Goal: Find specific page/section: Find specific page/section

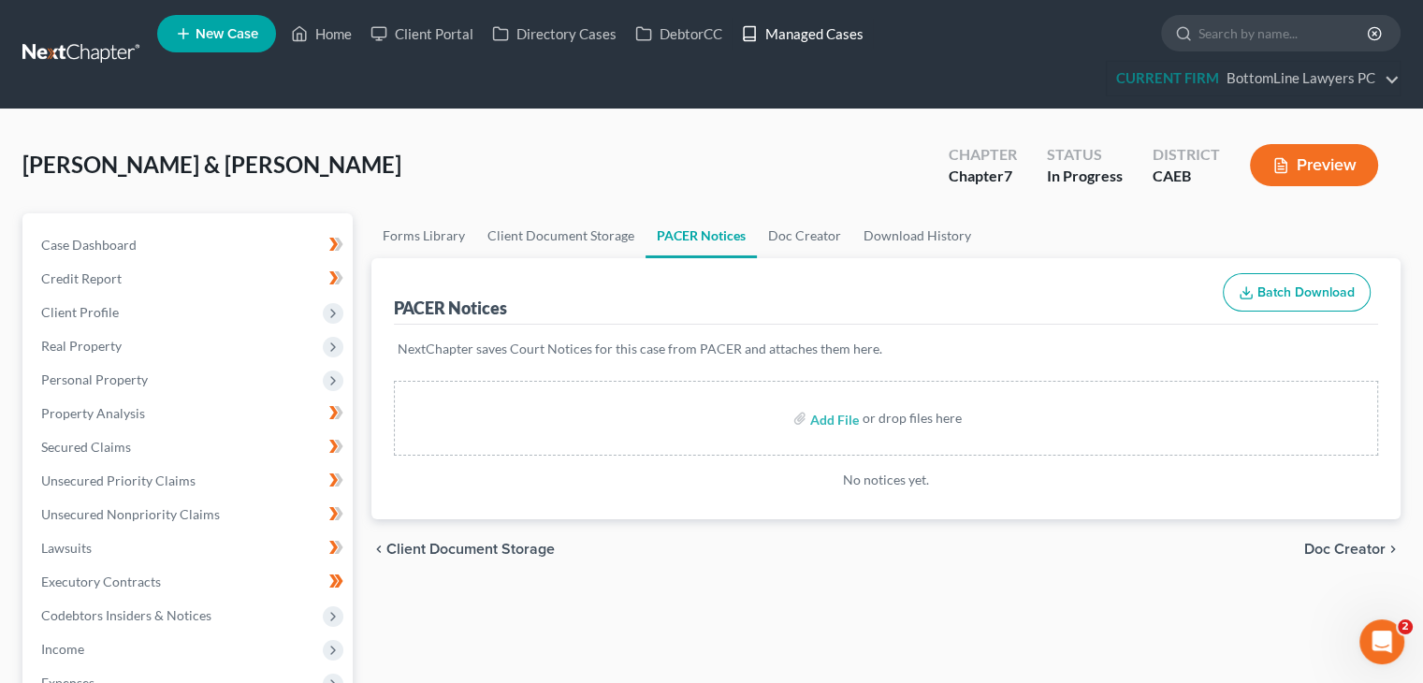
click at [839, 23] on link "Managed Cases" at bounding box center [801, 34] width 141 height 34
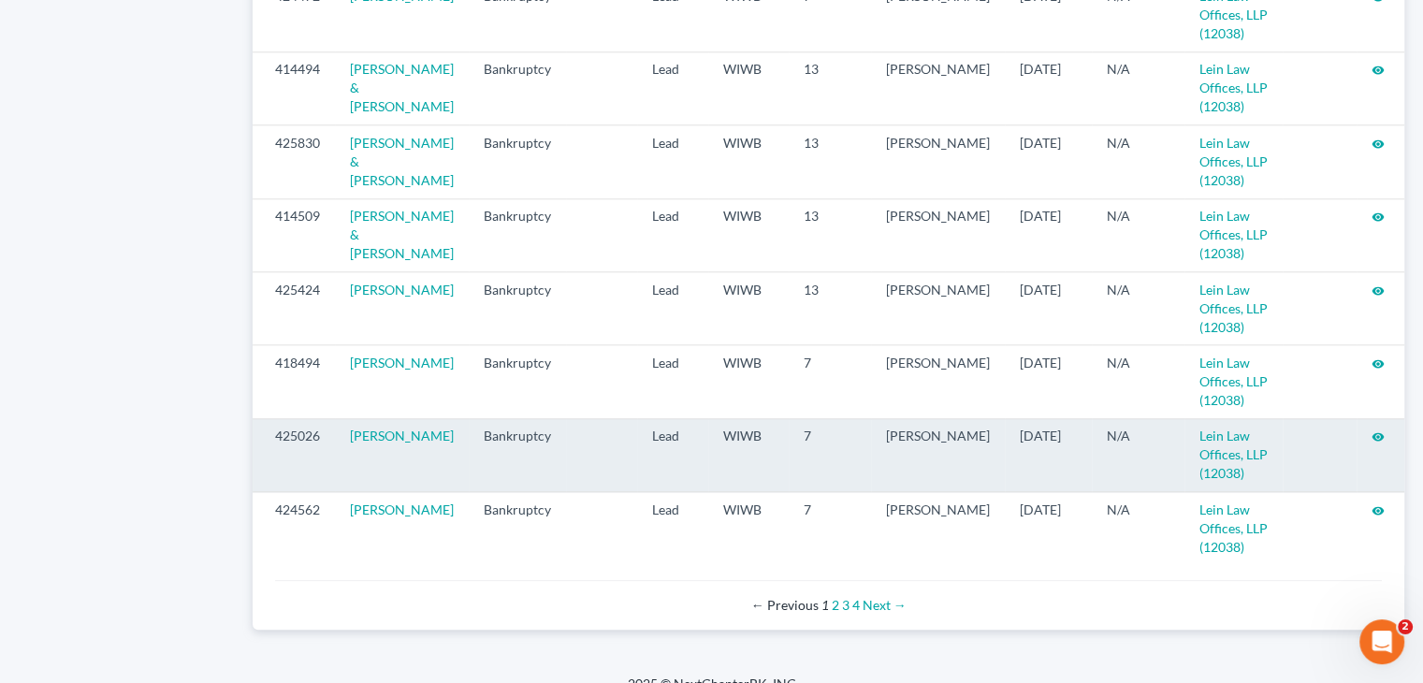
scroll to position [2043, 0]
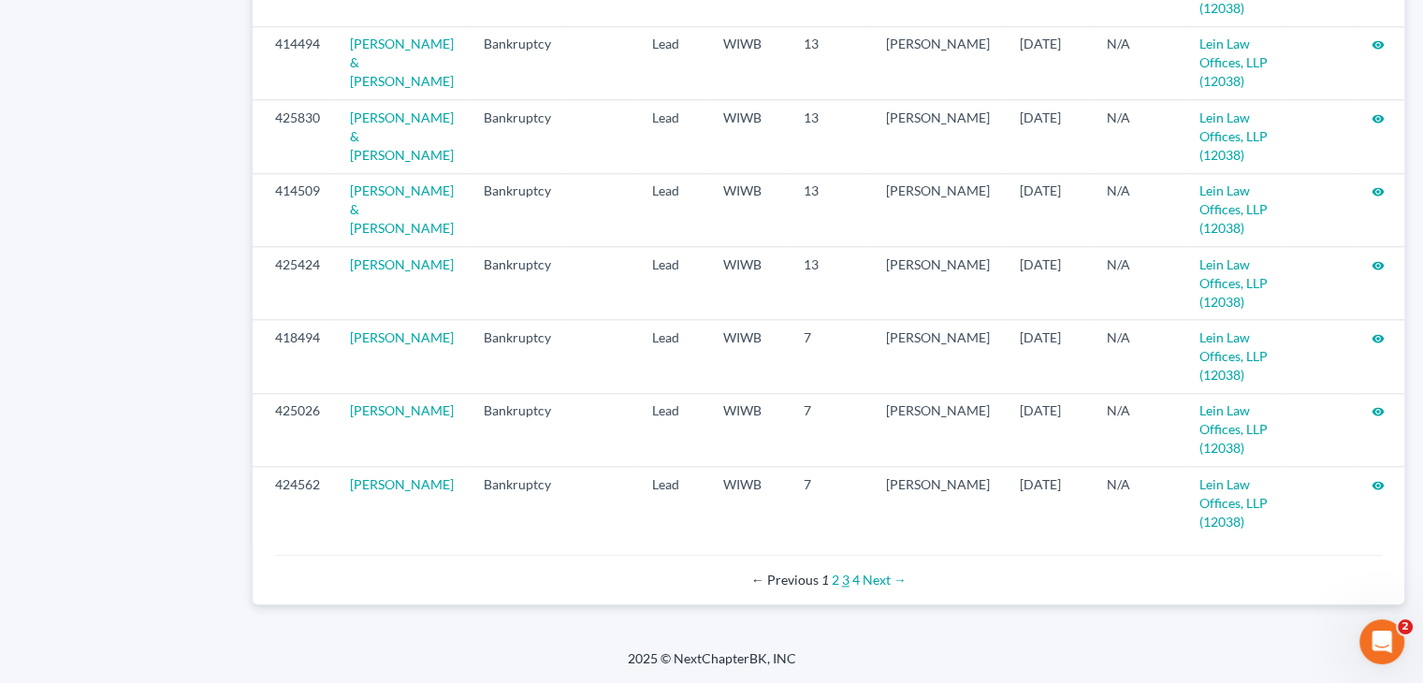
click at [842, 580] on link "3" at bounding box center [845, 579] width 7 height 16
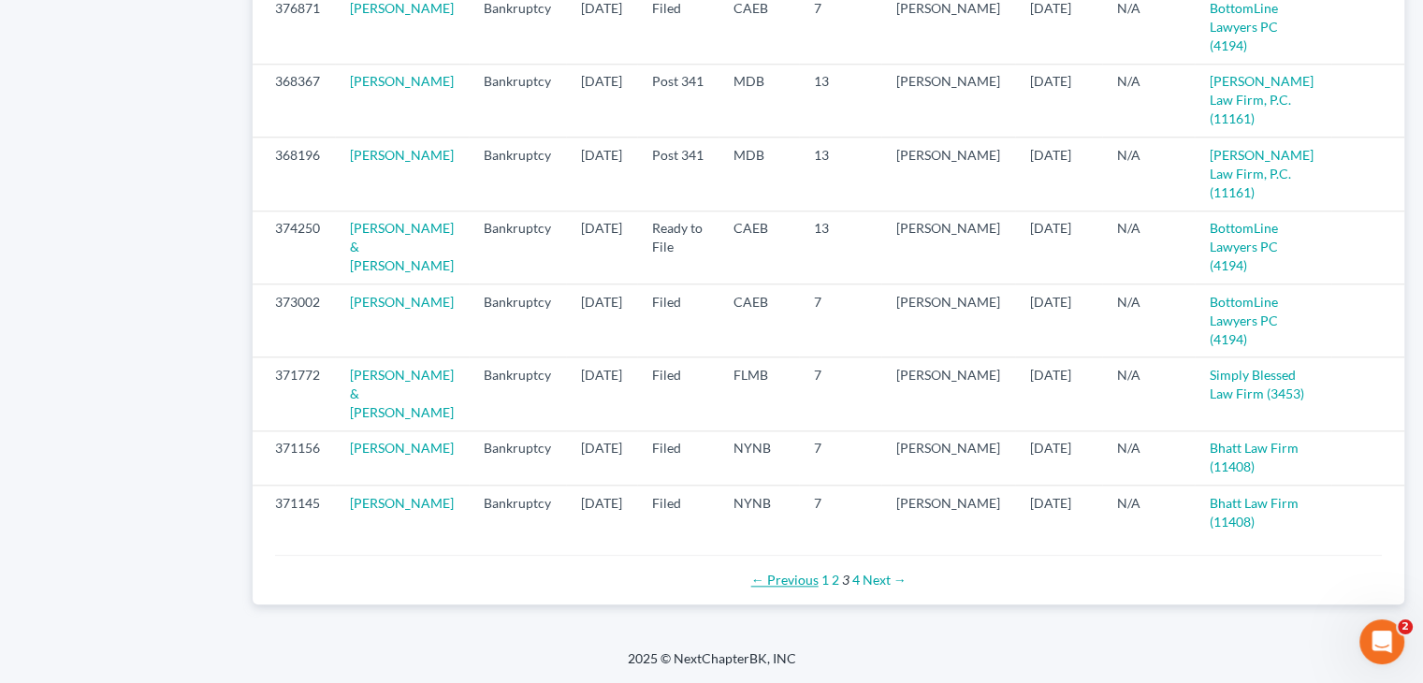
scroll to position [2080, 0]
click at [857, 577] on link "4" at bounding box center [855, 579] width 7 height 16
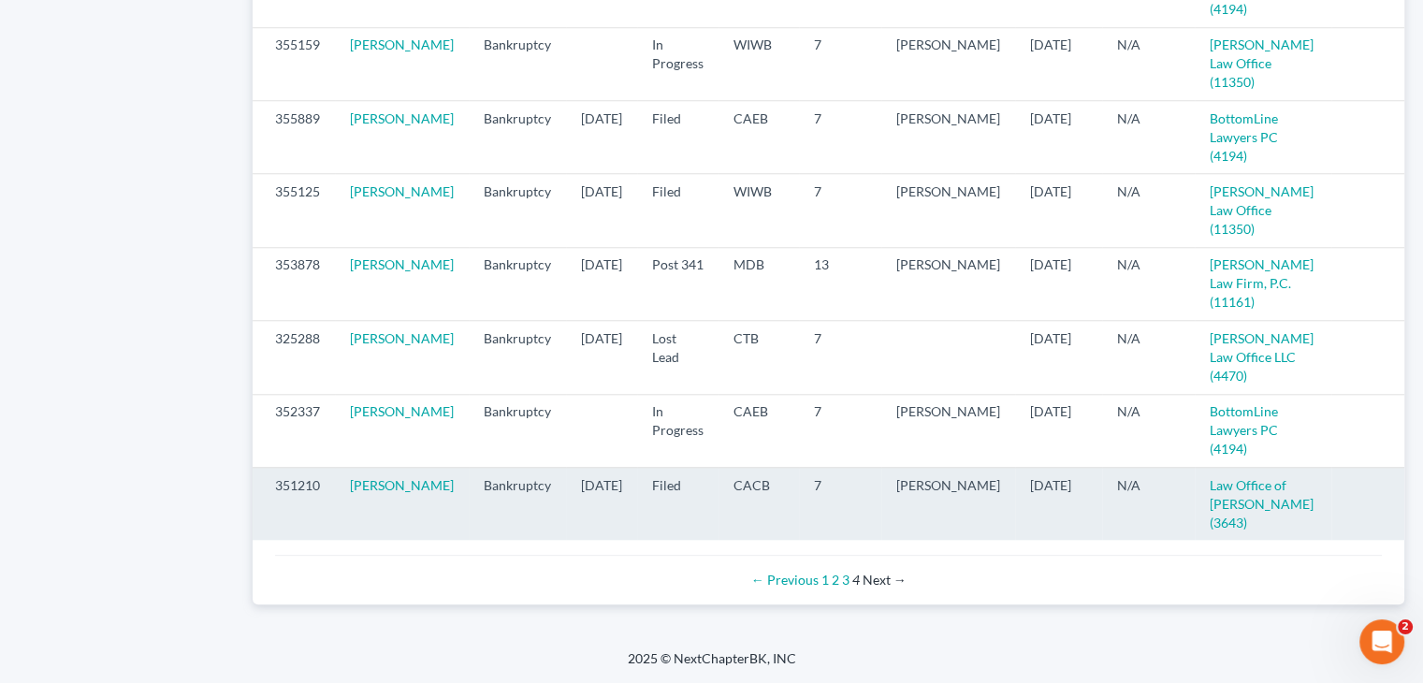
scroll to position [1800, 0]
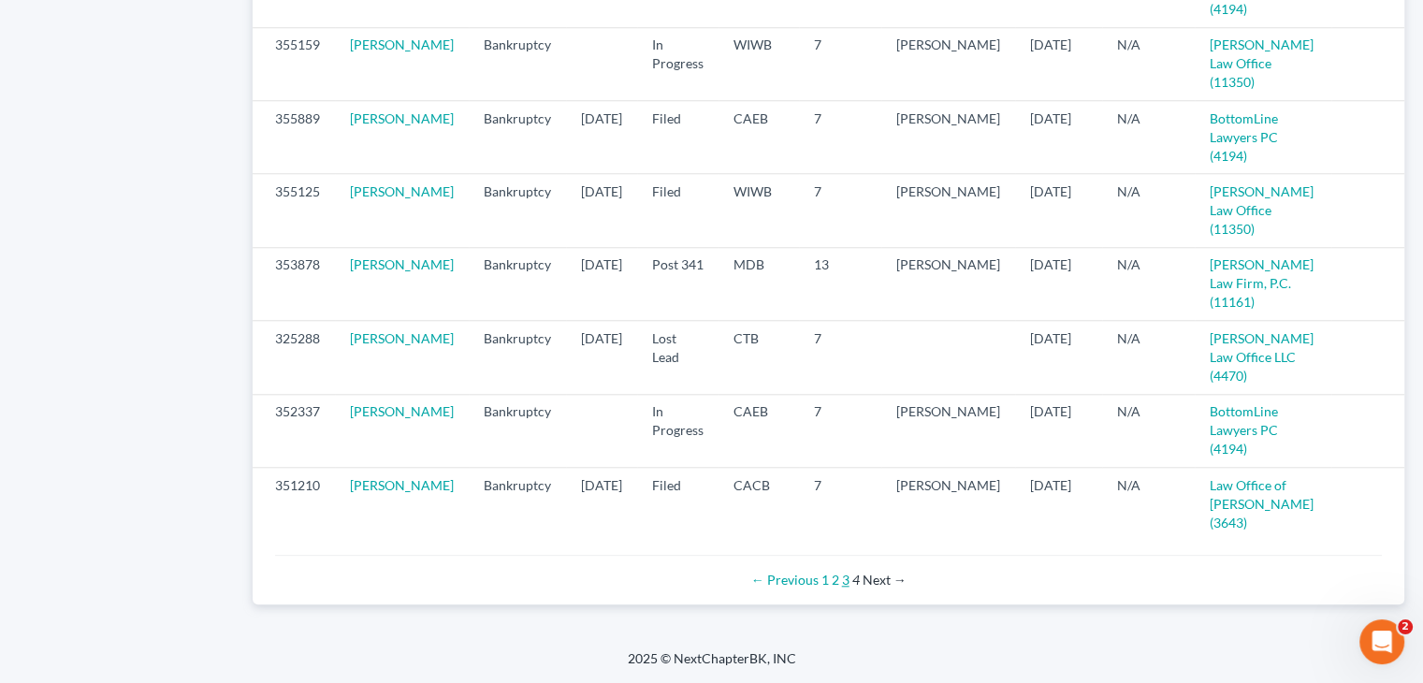
click at [846, 582] on link "3" at bounding box center [845, 579] width 7 height 16
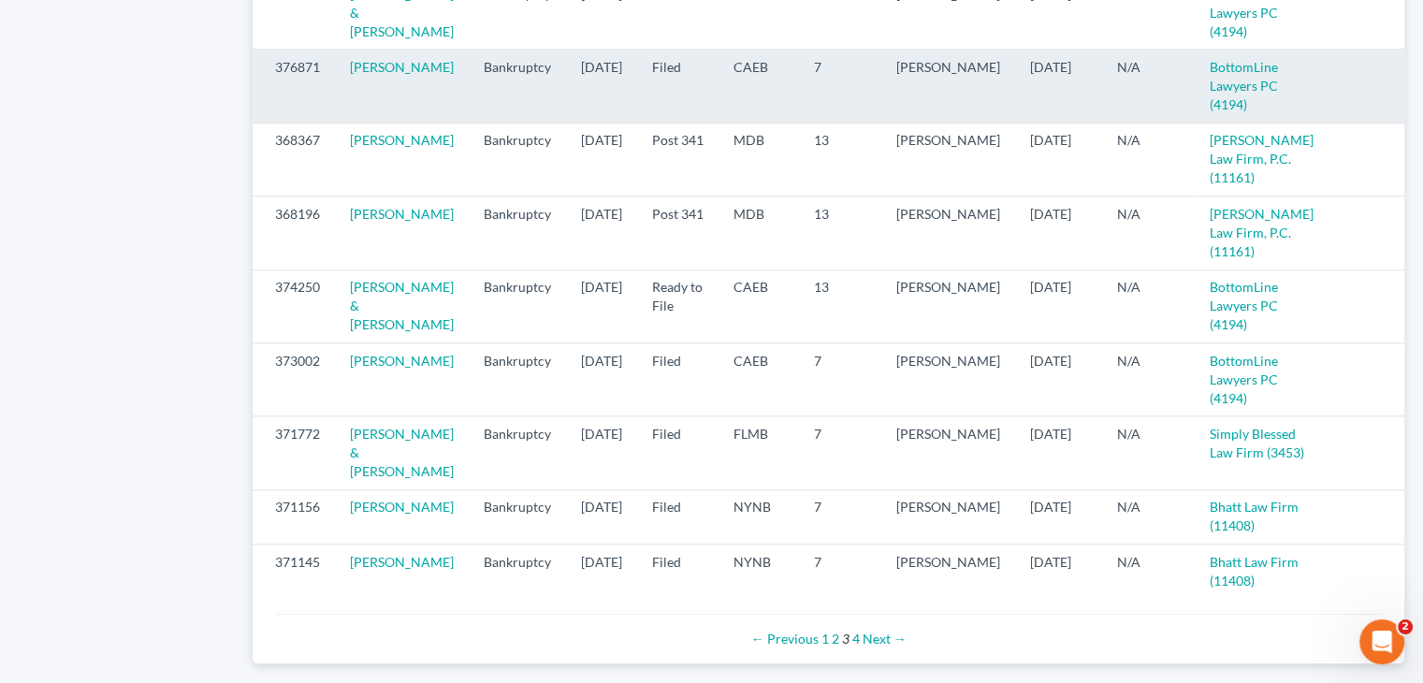
scroll to position [2080, 0]
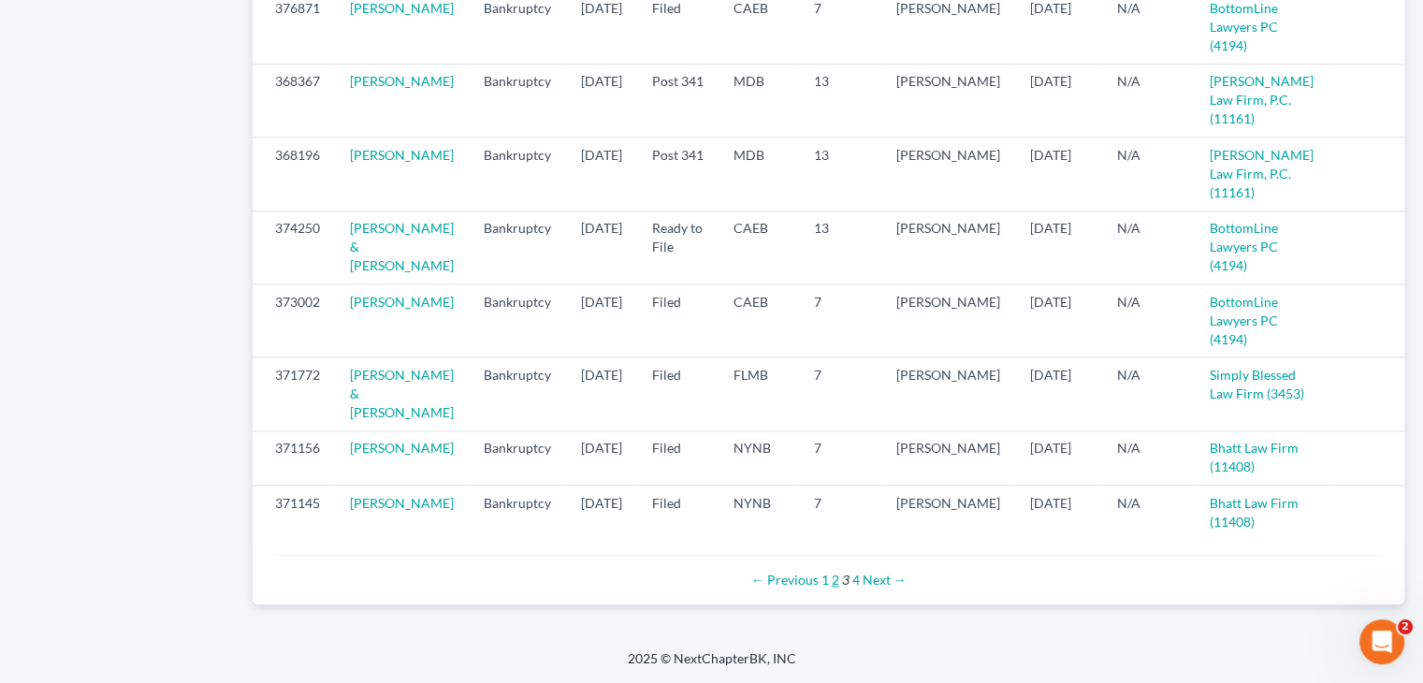
click at [834, 584] on link "2" at bounding box center [834, 579] width 7 height 16
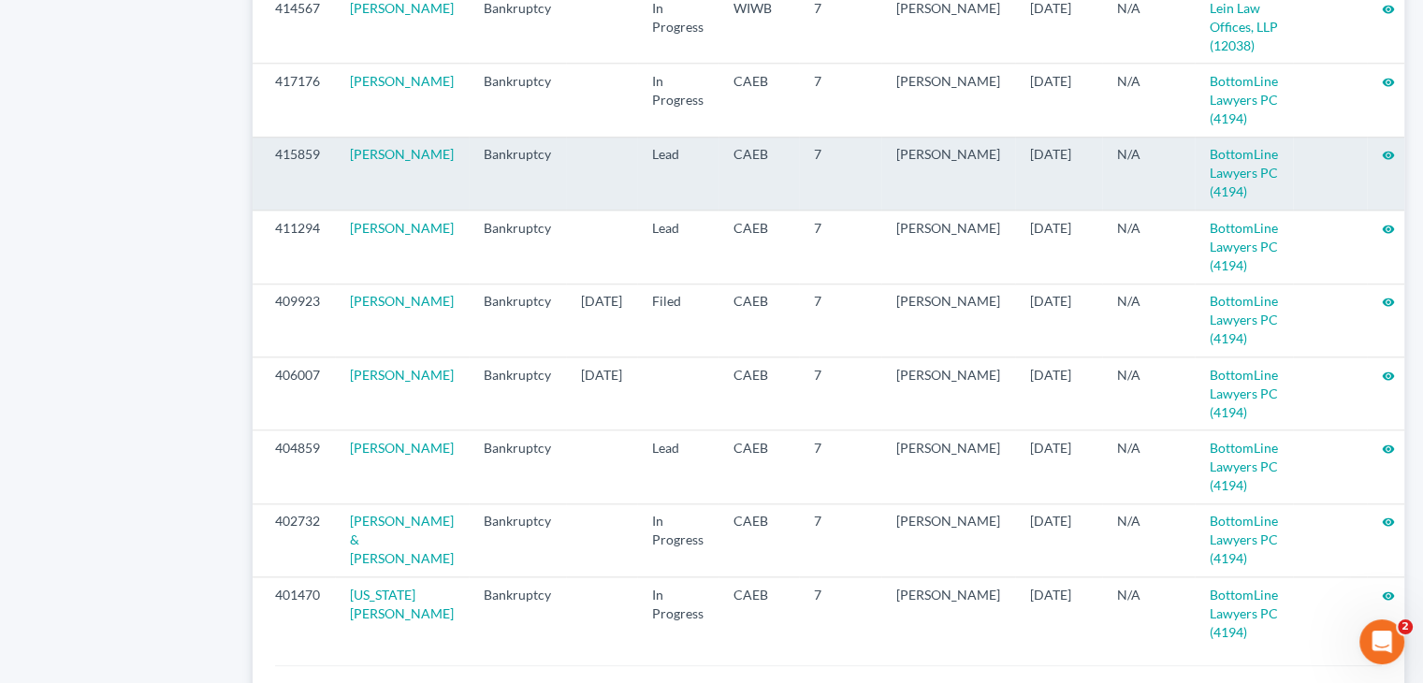
scroll to position [1874, 0]
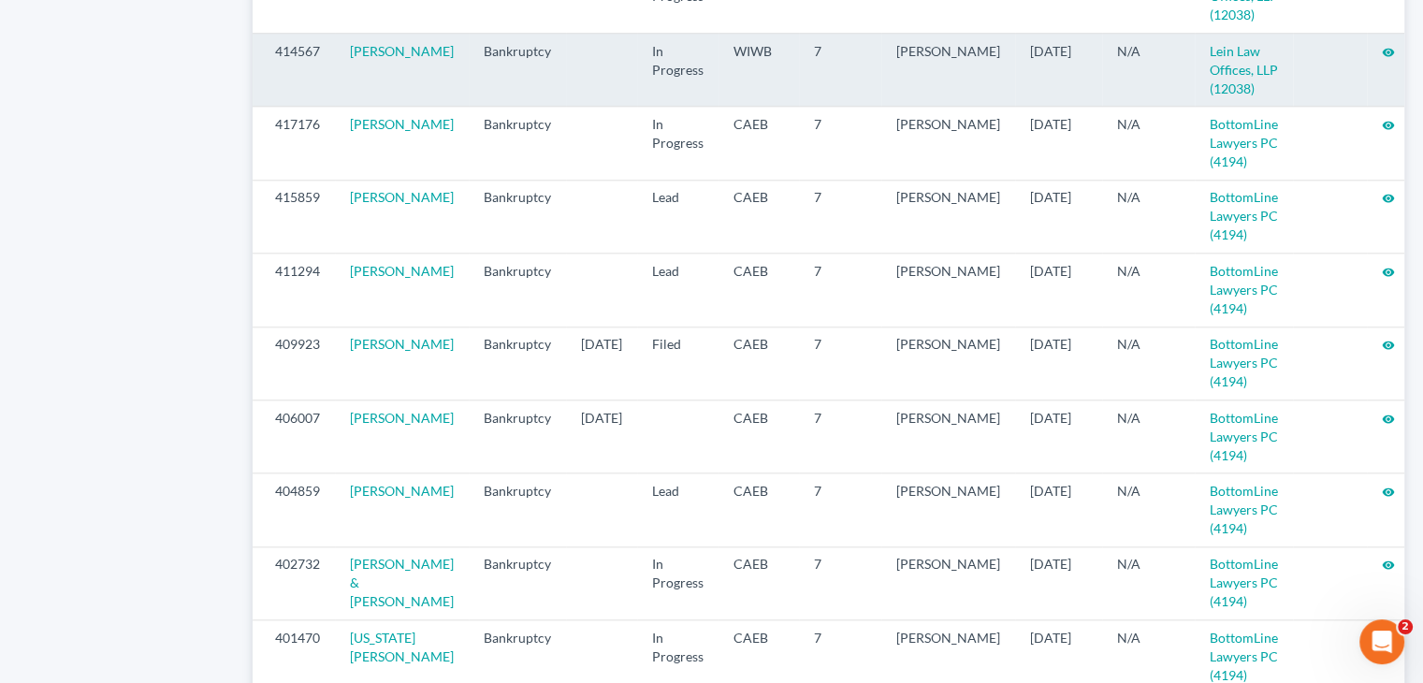
click at [1381, 59] on icon "visibility" at bounding box center [1387, 52] width 13 height 13
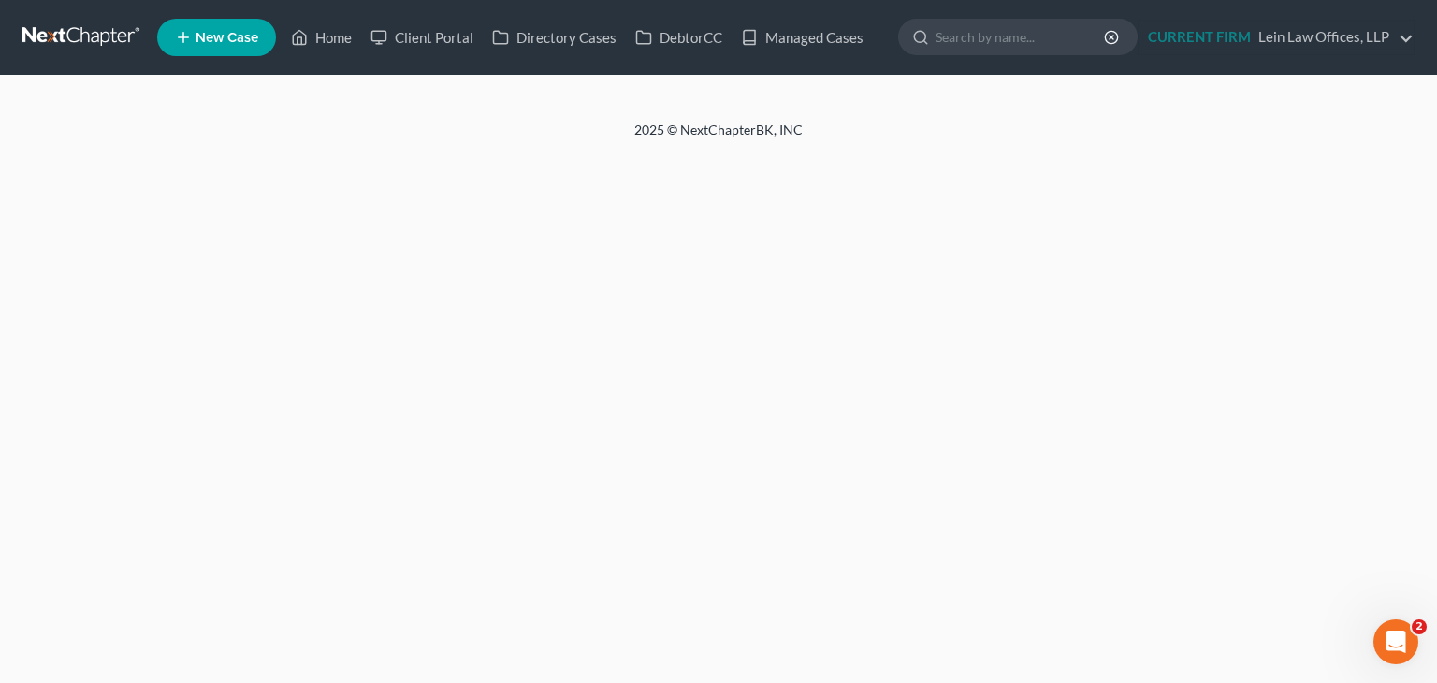
select select "9"
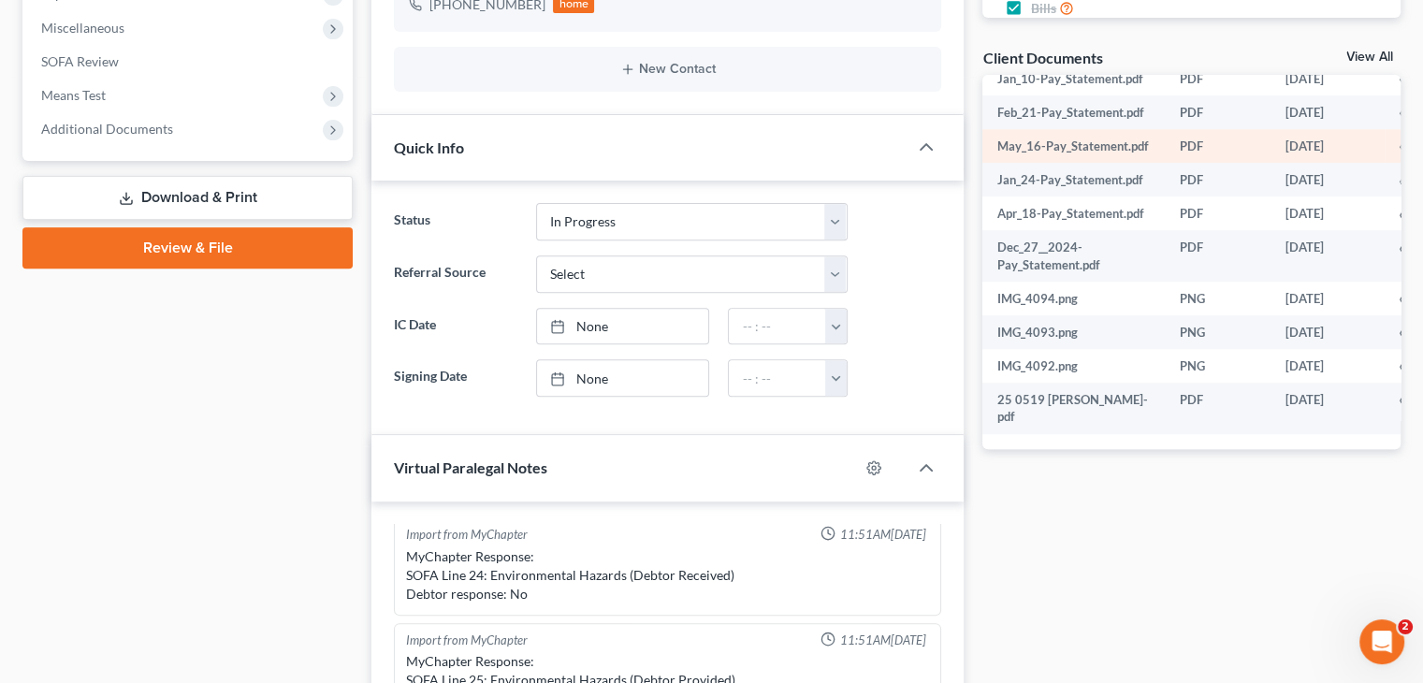
scroll to position [1329, 0]
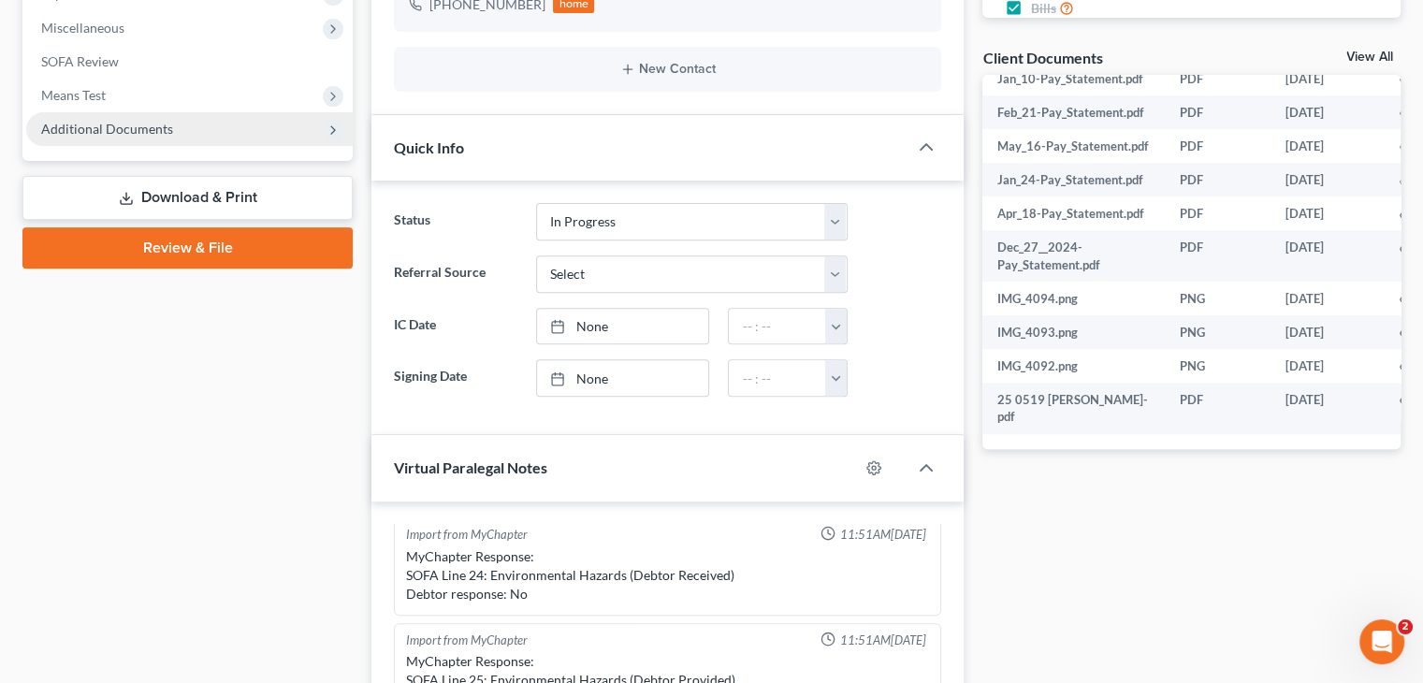
click at [120, 131] on span "Additional Documents" at bounding box center [107, 129] width 132 height 16
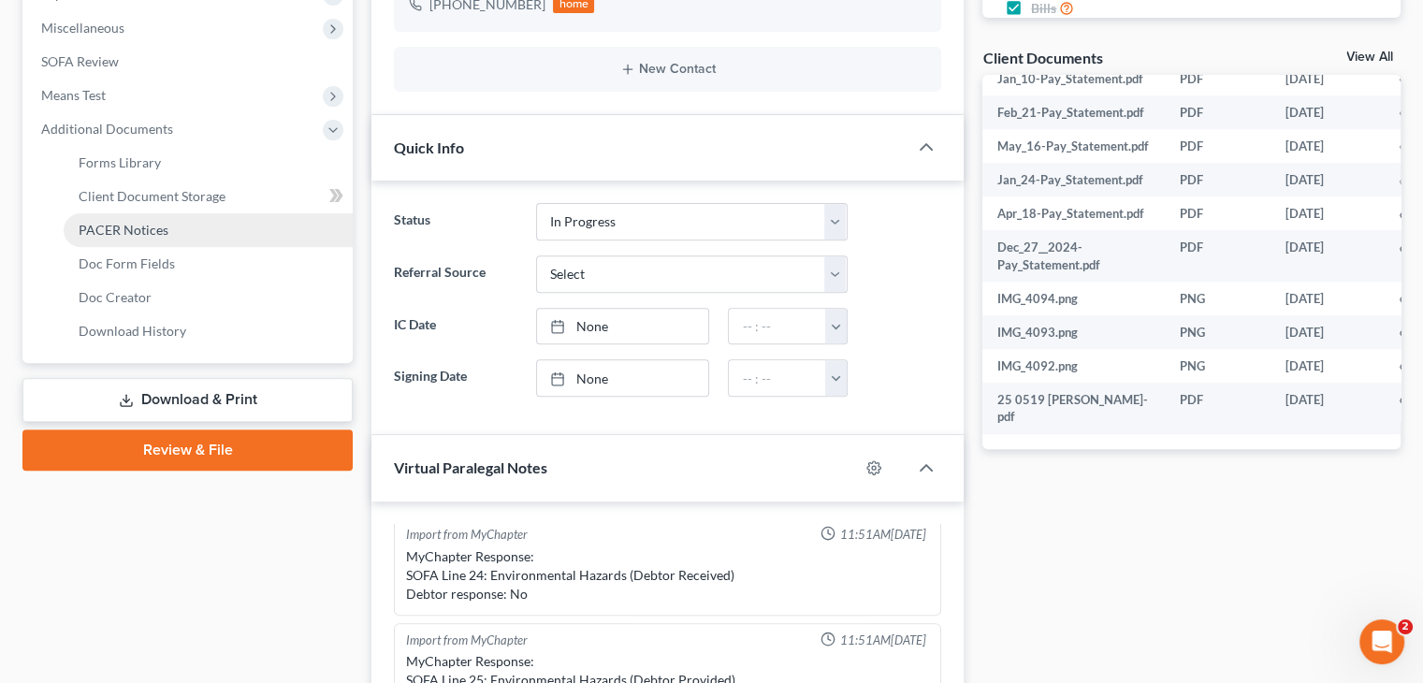
click at [136, 236] on span "PACER Notices" at bounding box center [124, 230] width 90 height 16
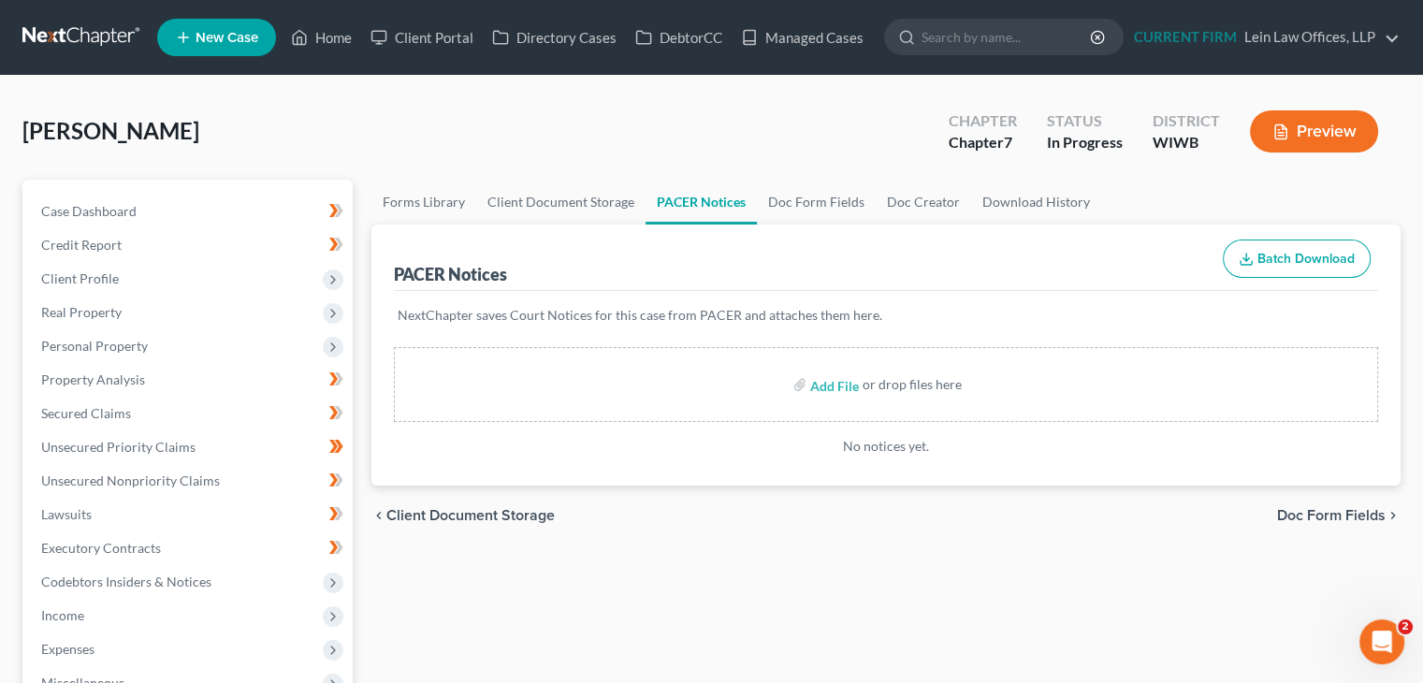
select select "9"
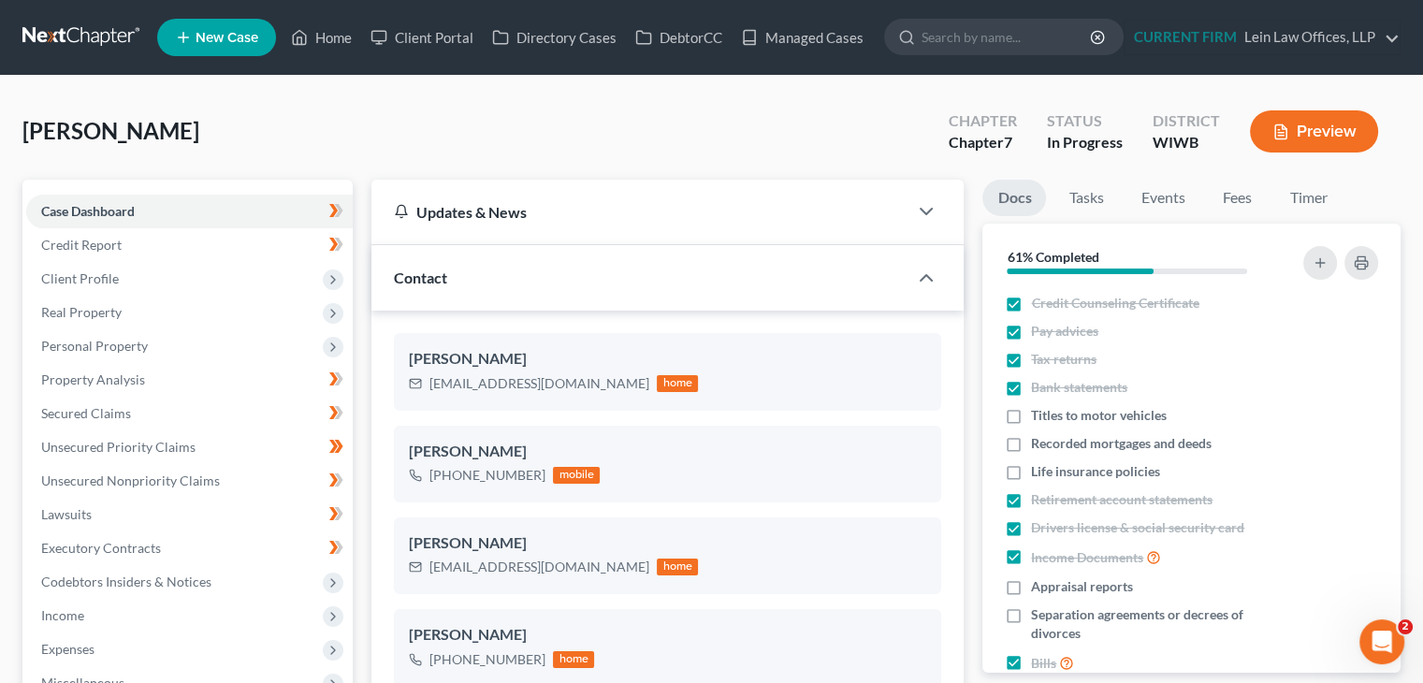
scroll to position [655, 0]
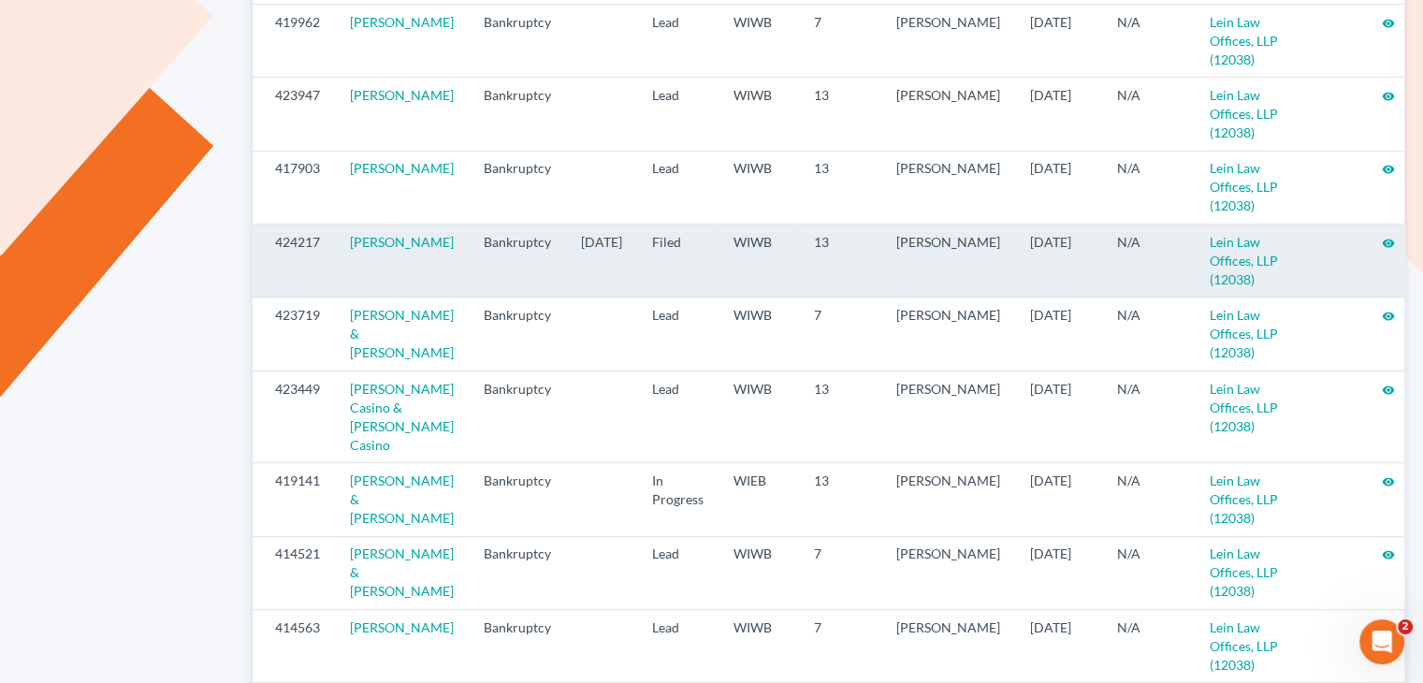
scroll to position [752, 0]
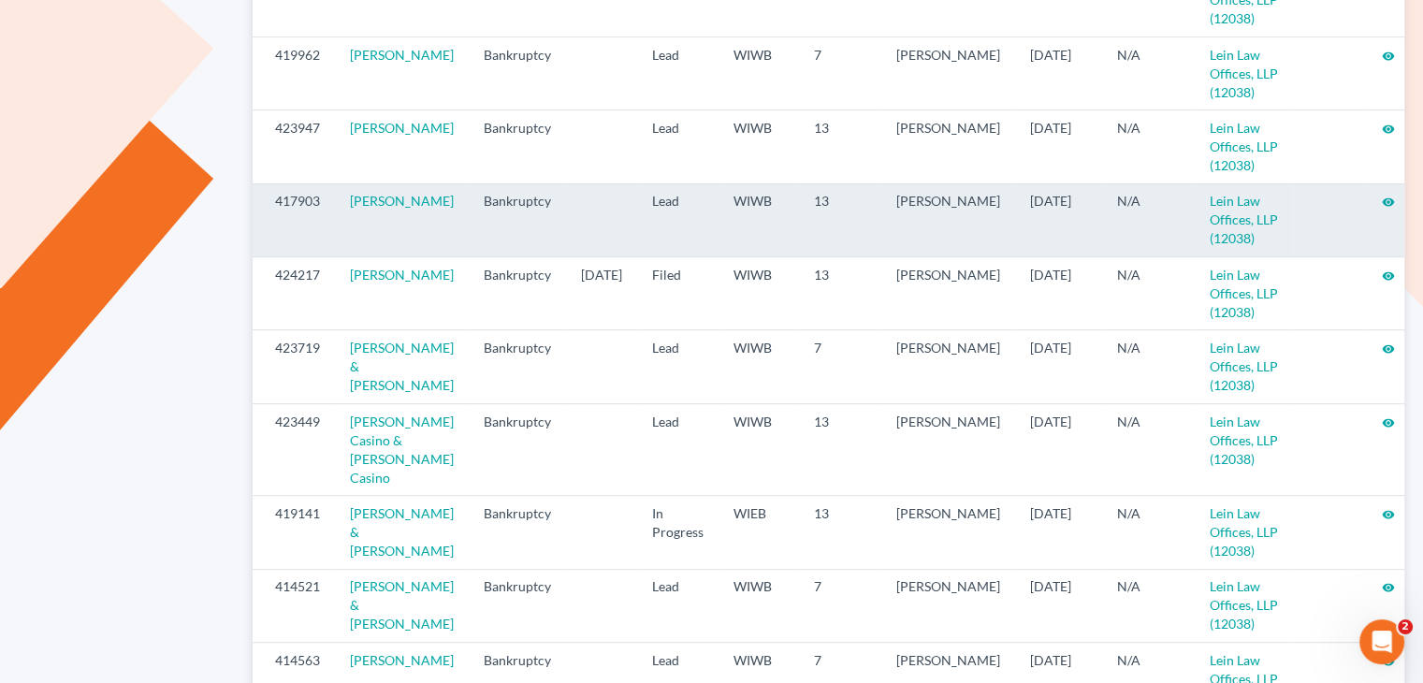
click at [1381, 195] on icon "visibility" at bounding box center [1387, 201] width 13 height 13
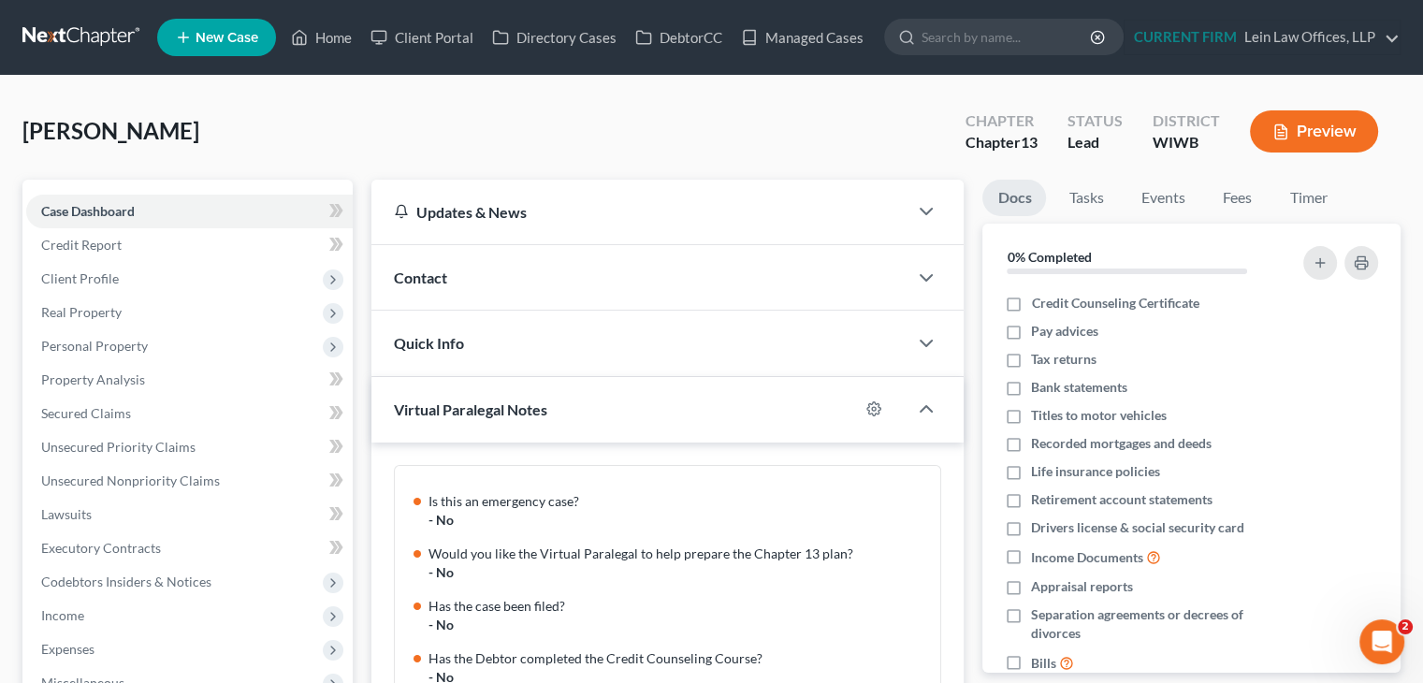
scroll to position [203, 0]
